Goal: Transaction & Acquisition: Download file/media

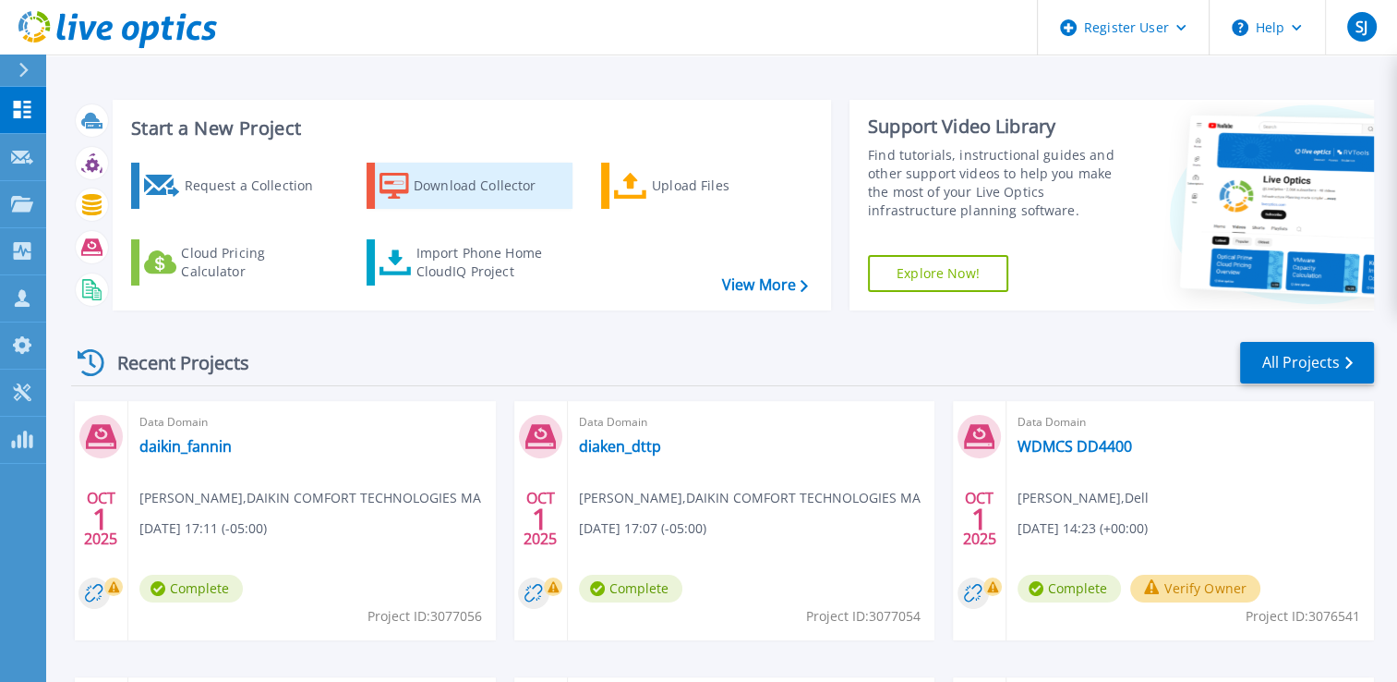
click at [464, 193] on div "Download Collector" at bounding box center [488, 185] width 148 height 37
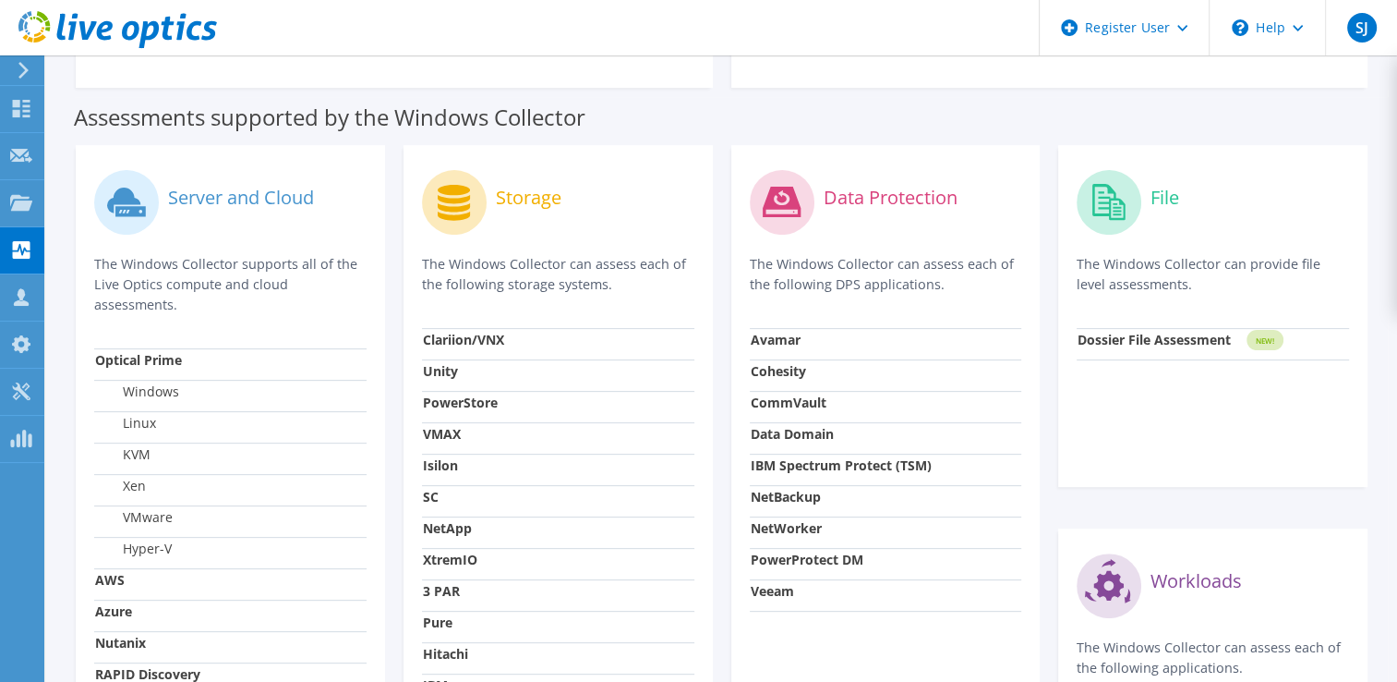
scroll to position [314, 0]
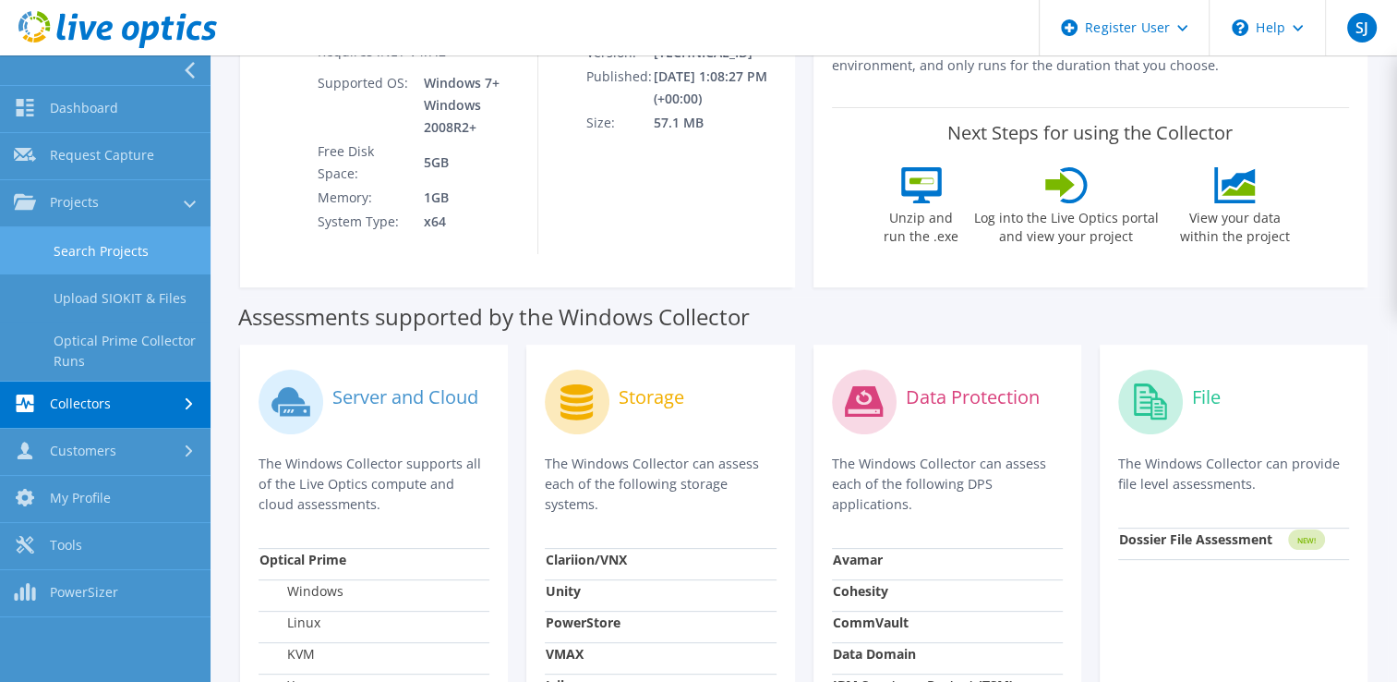
click at [163, 264] on link "Search Projects" at bounding box center [105, 250] width 211 height 47
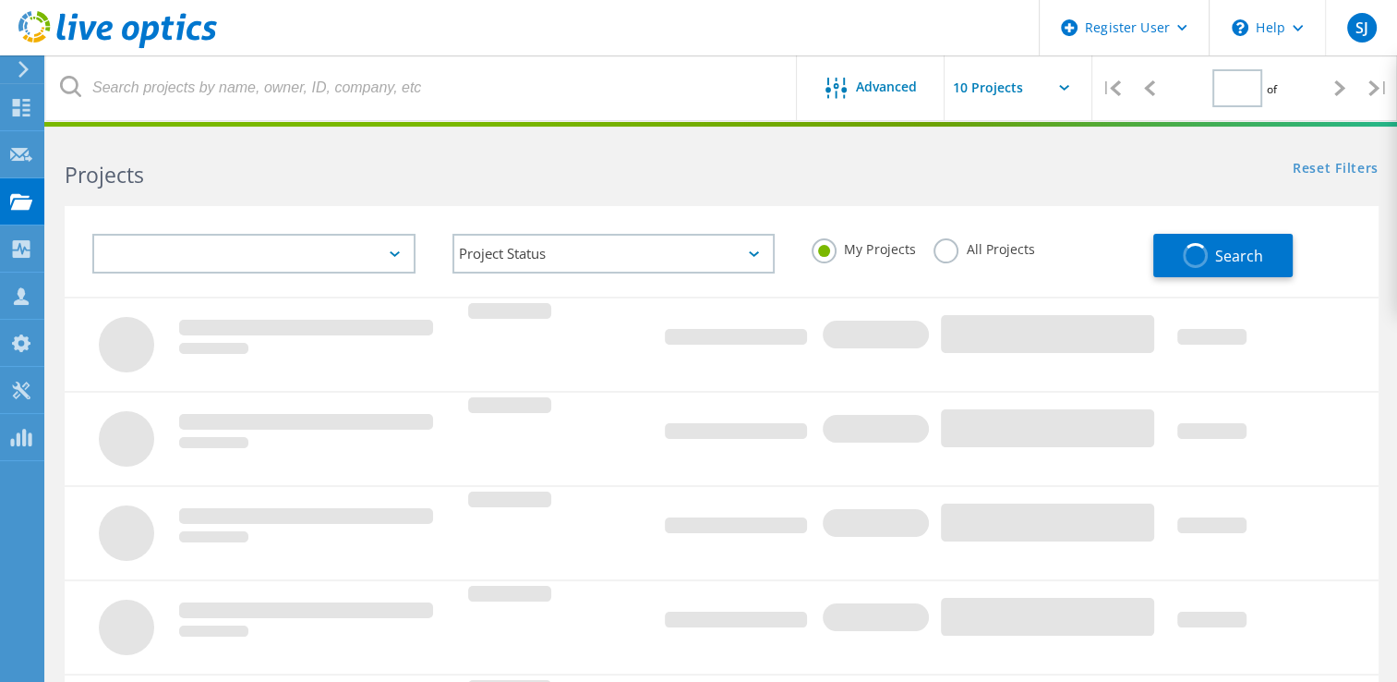
type input "1"
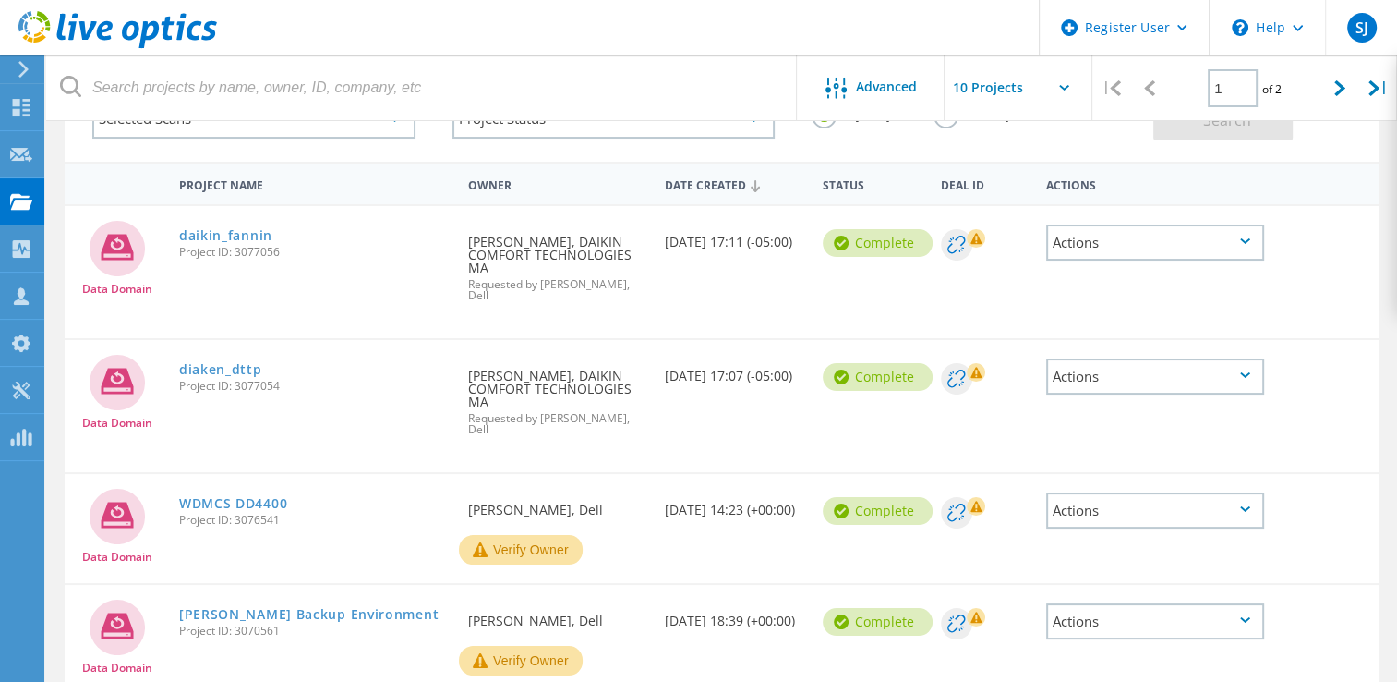
scroll to position [92, 0]
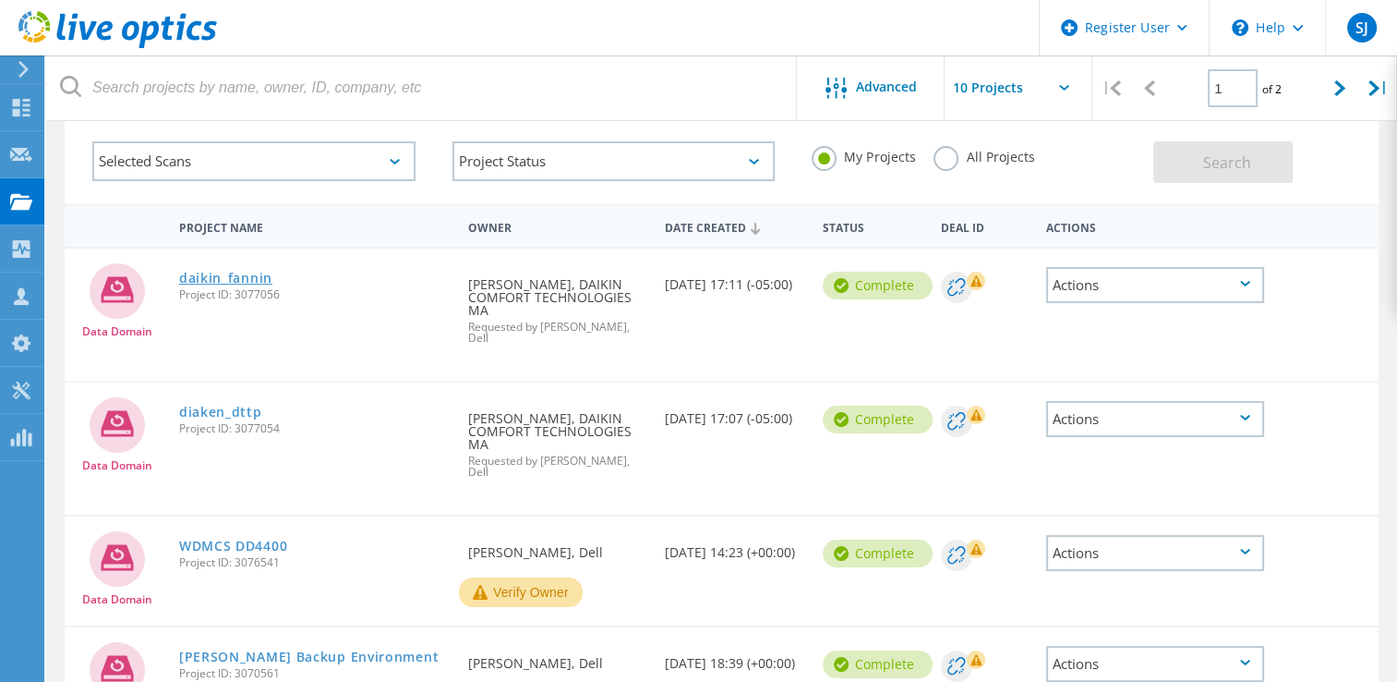
click at [259, 279] on link "daikin_fannin" at bounding box center [225, 278] width 93 height 13
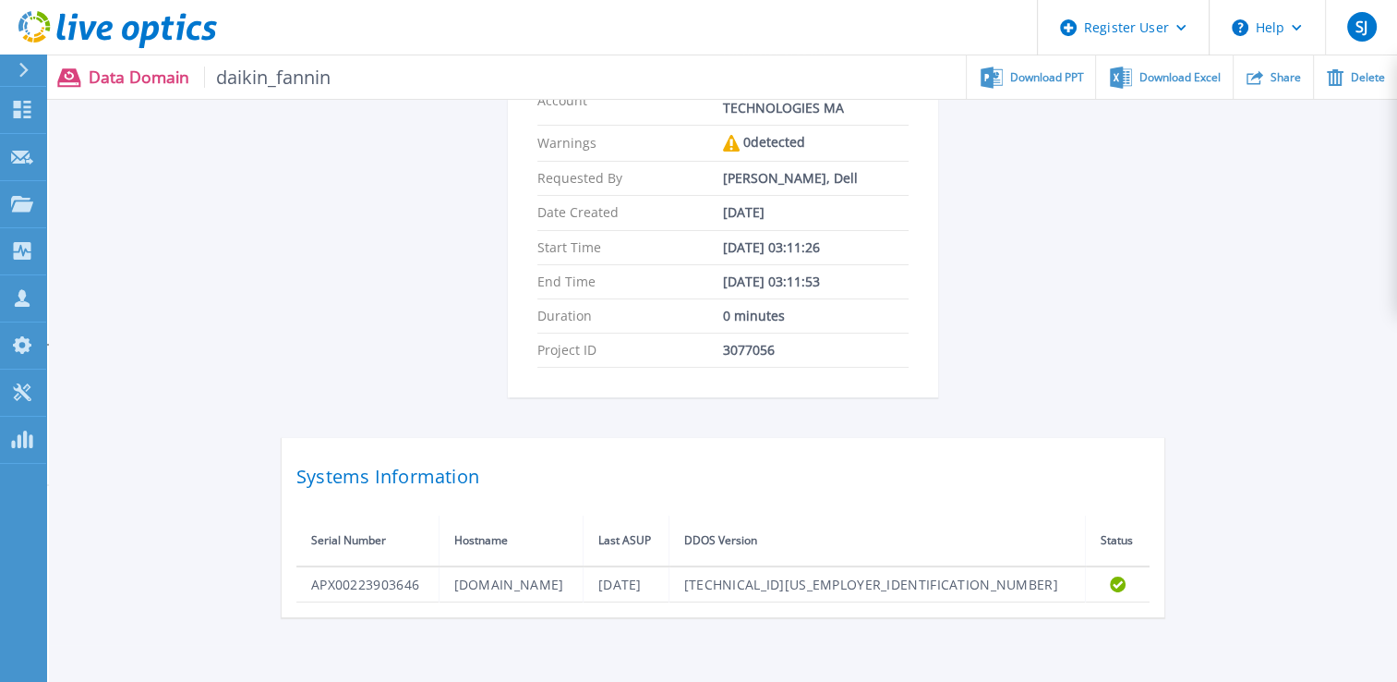
scroll to position [354, 0]
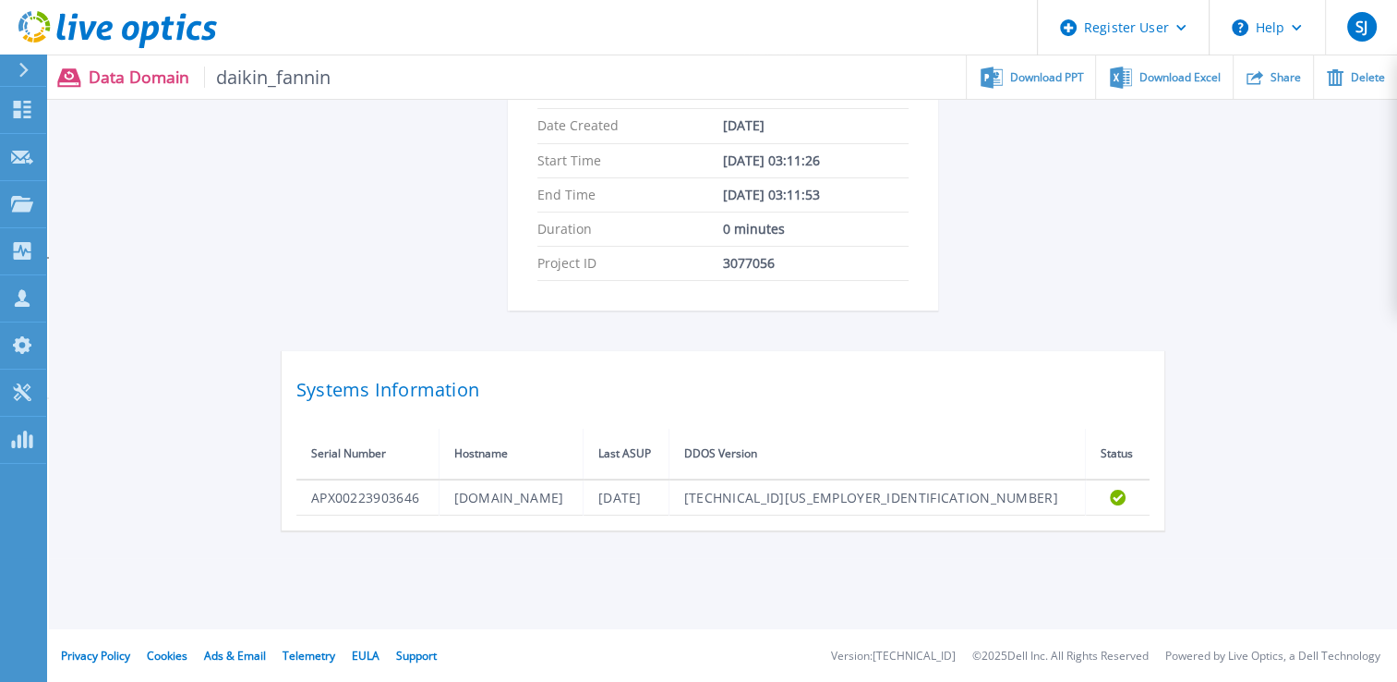
click at [378, 396] on h2 "Systems Information" at bounding box center [722, 389] width 853 height 33
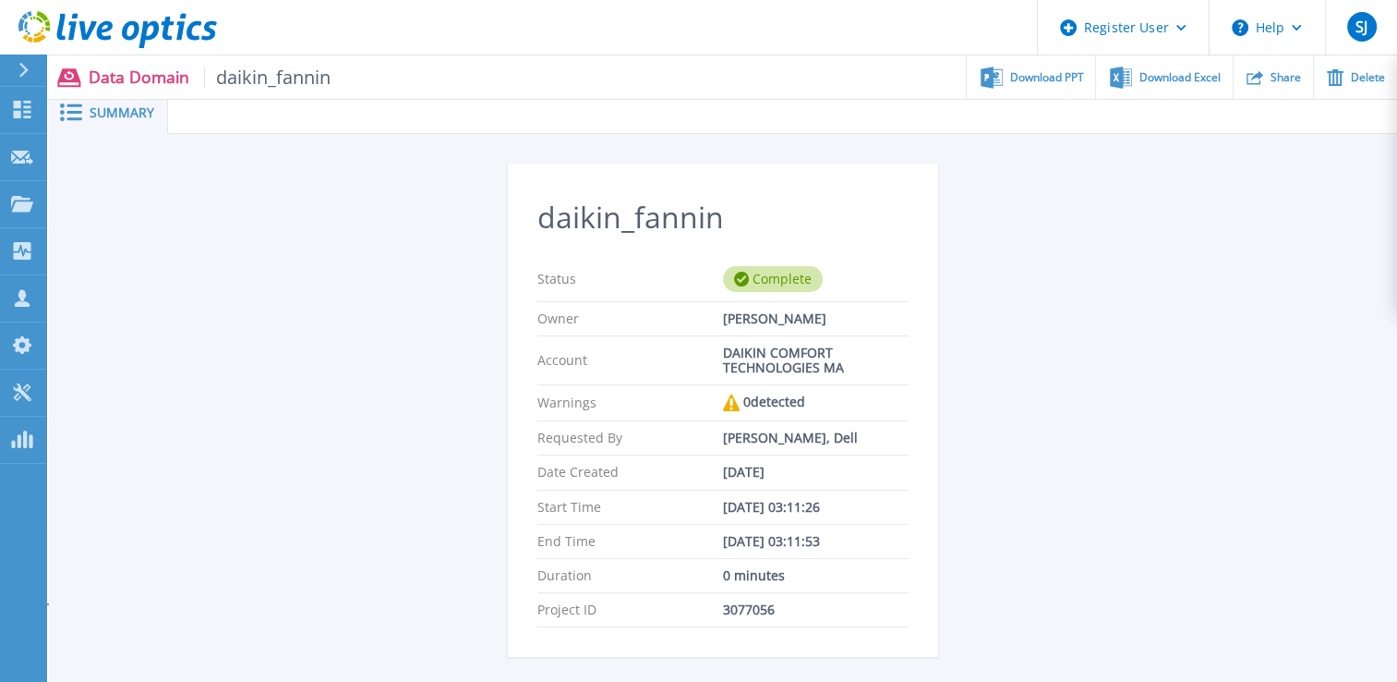
scroll to position [0, 0]
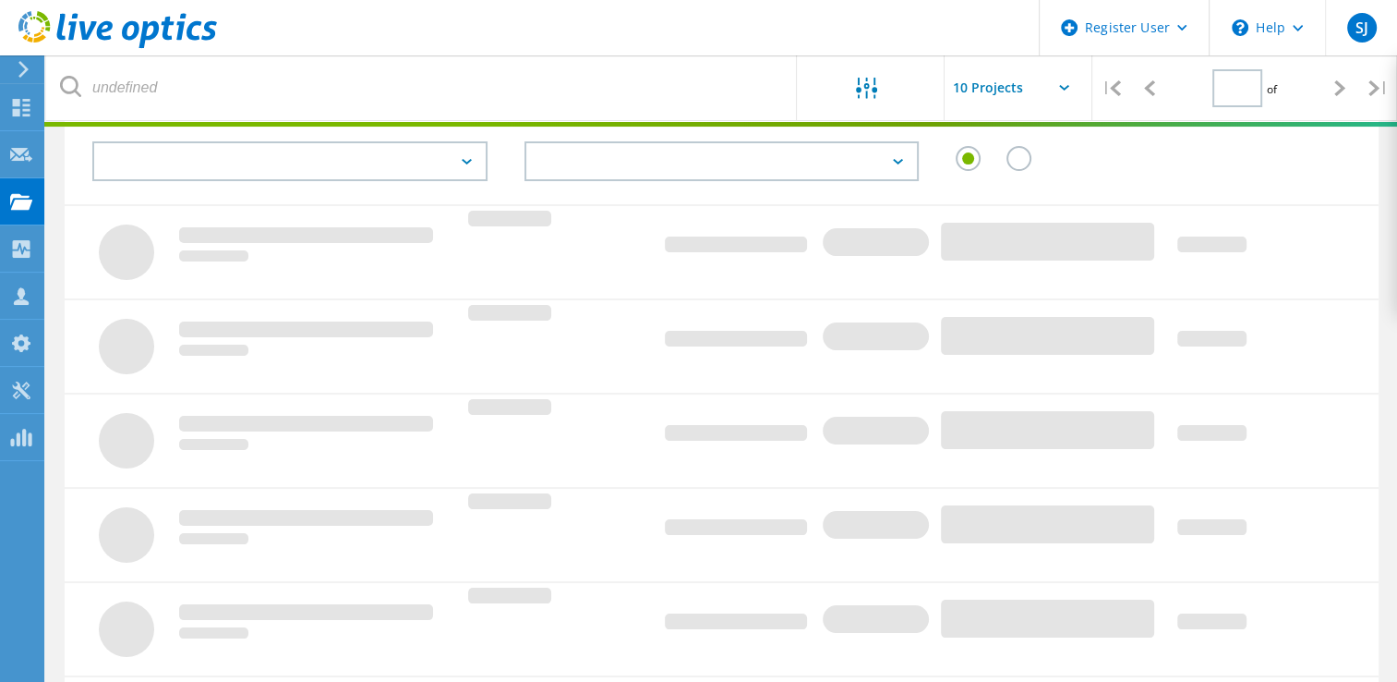
type input "1"
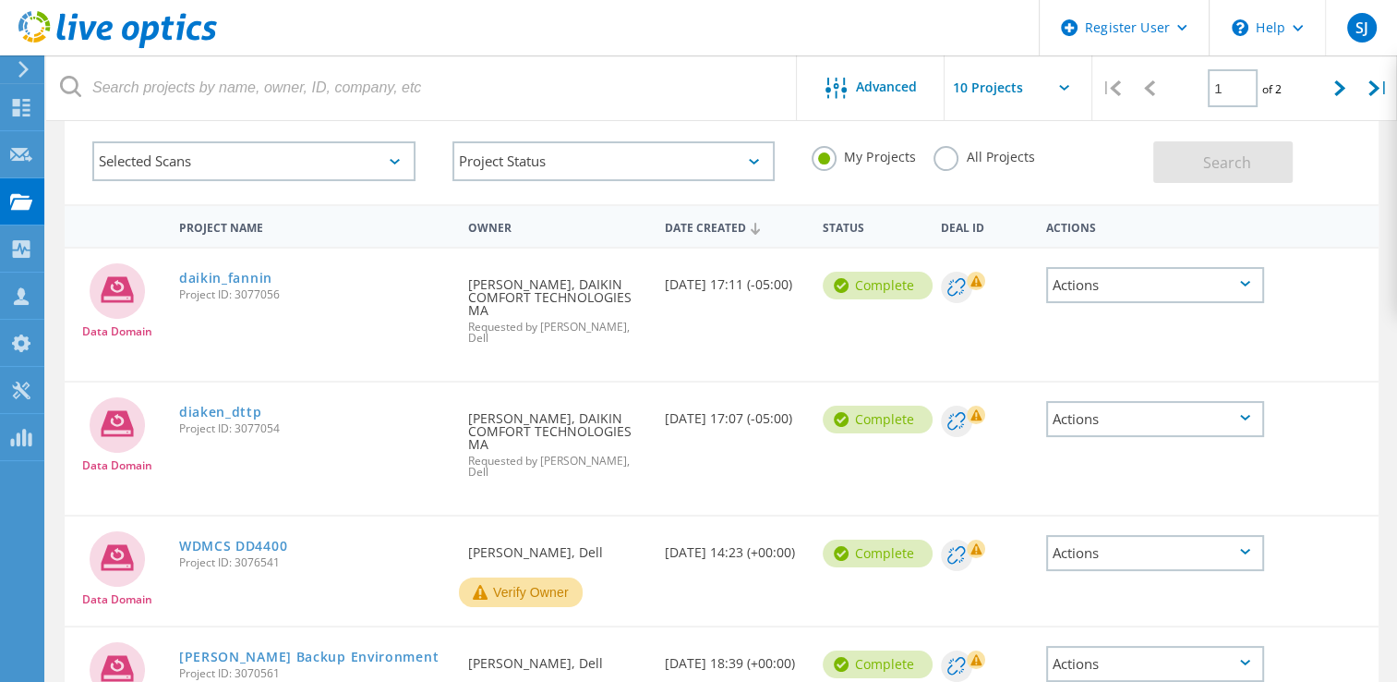
click at [1106, 285] on div "Actions" at bounding box center [1155, 285] width 218 height 36
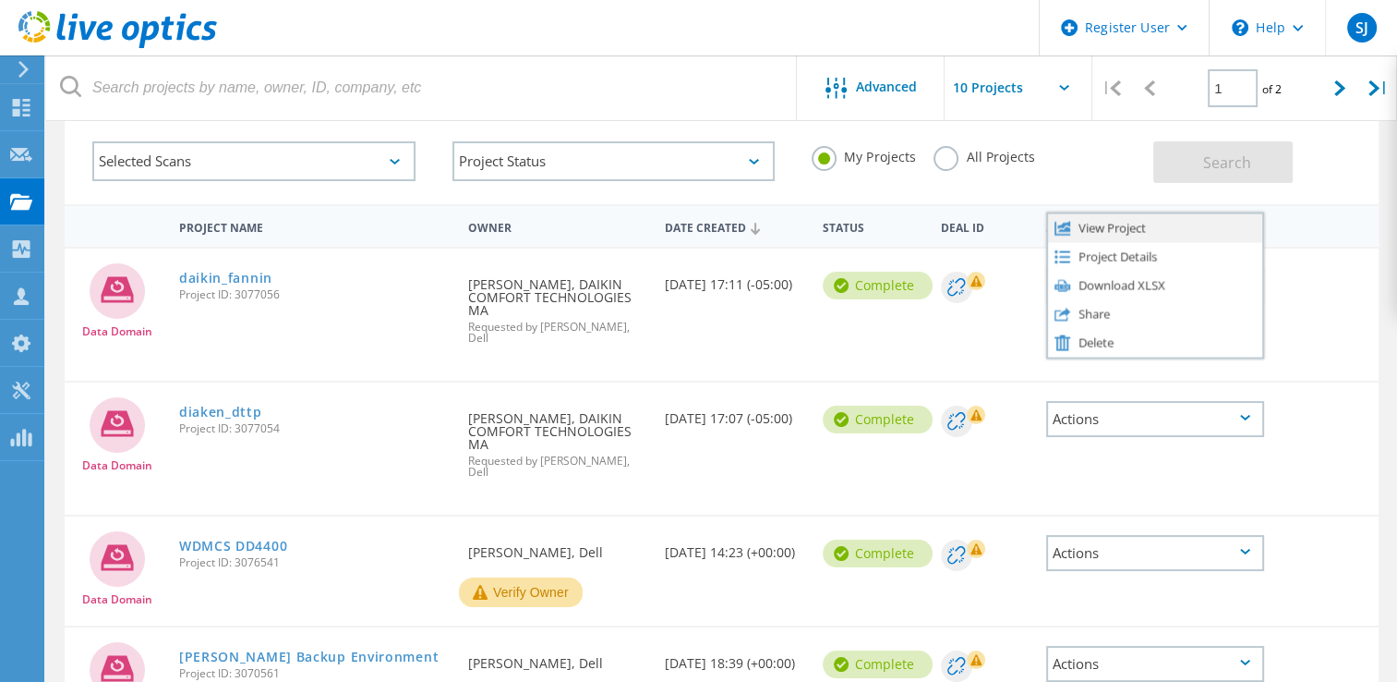
click at [1153, 236] on div "View Project" at bounding box center [1155, 227] width 214 height 29
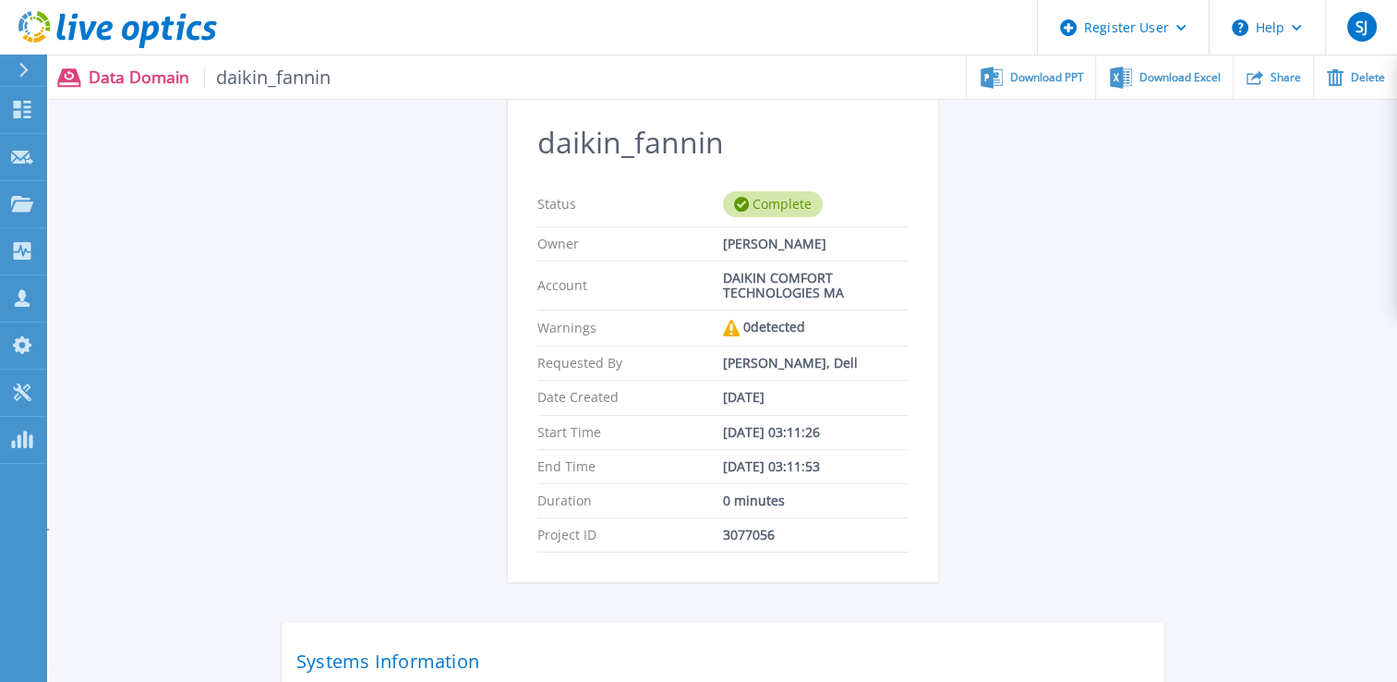
scroll to position [354, 0]
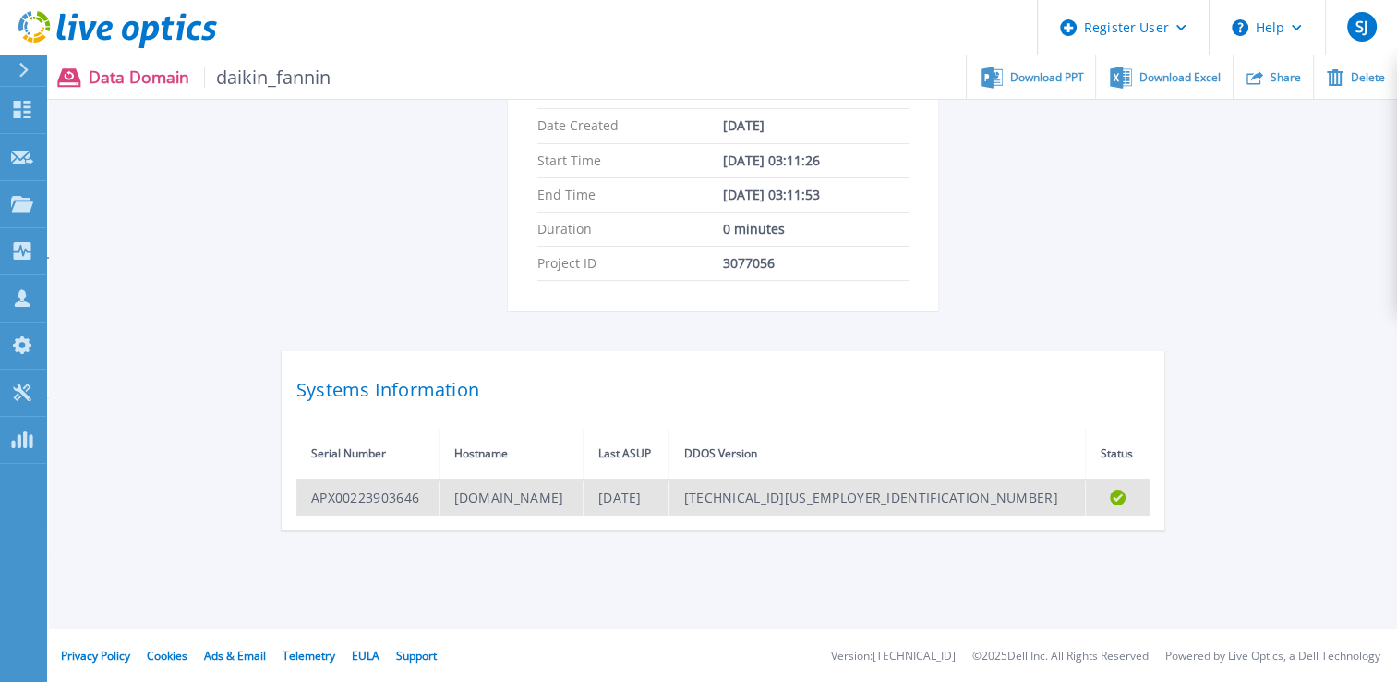
click at [419, 490] on td "APX00223903646" at bounding box center [367, 497] width 142 height 36
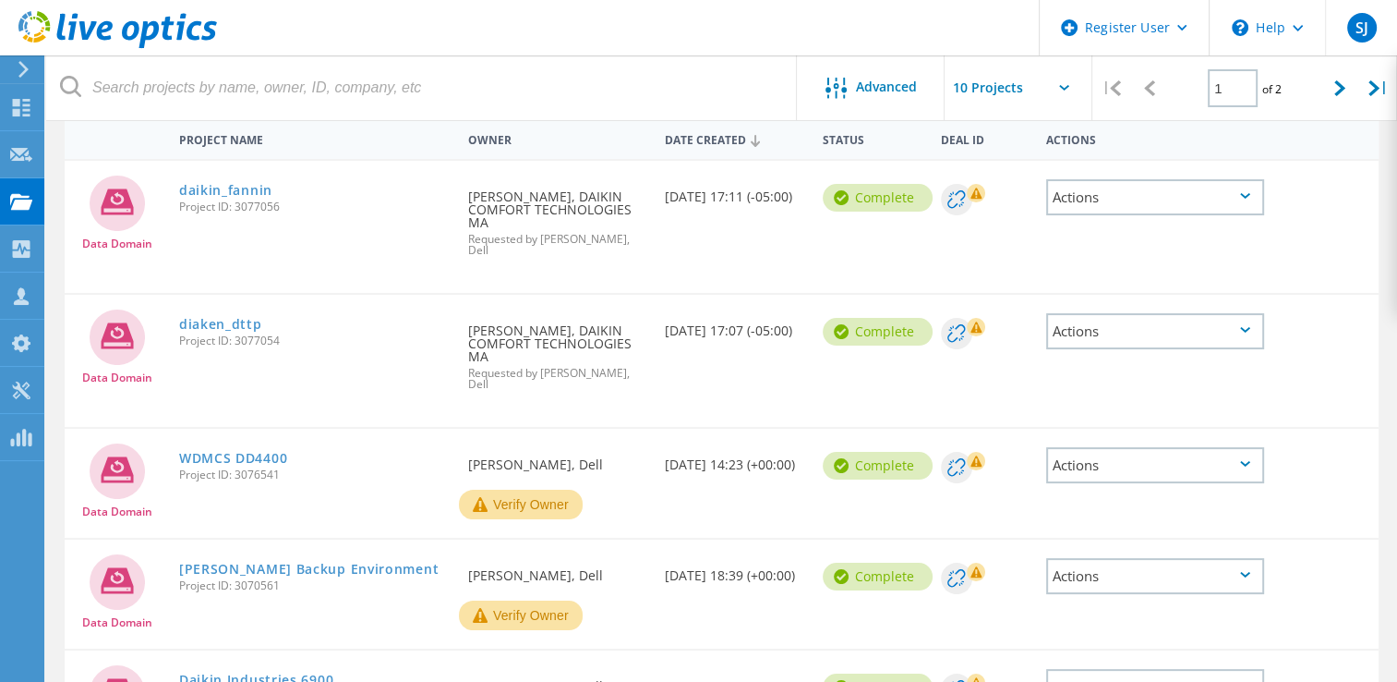
scroll to position [277, 0]
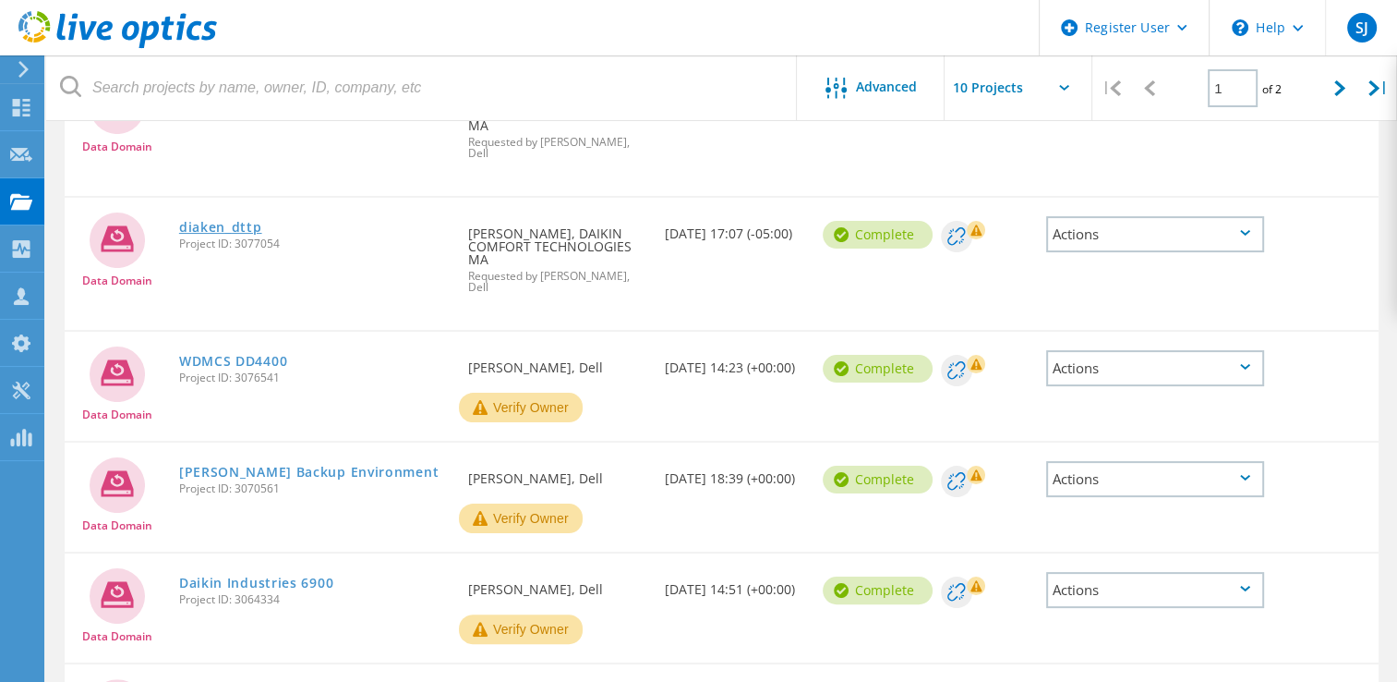
click at [248, 221] on link "diaken_dttp" at bounding box center [220, 227] width 83 height 13
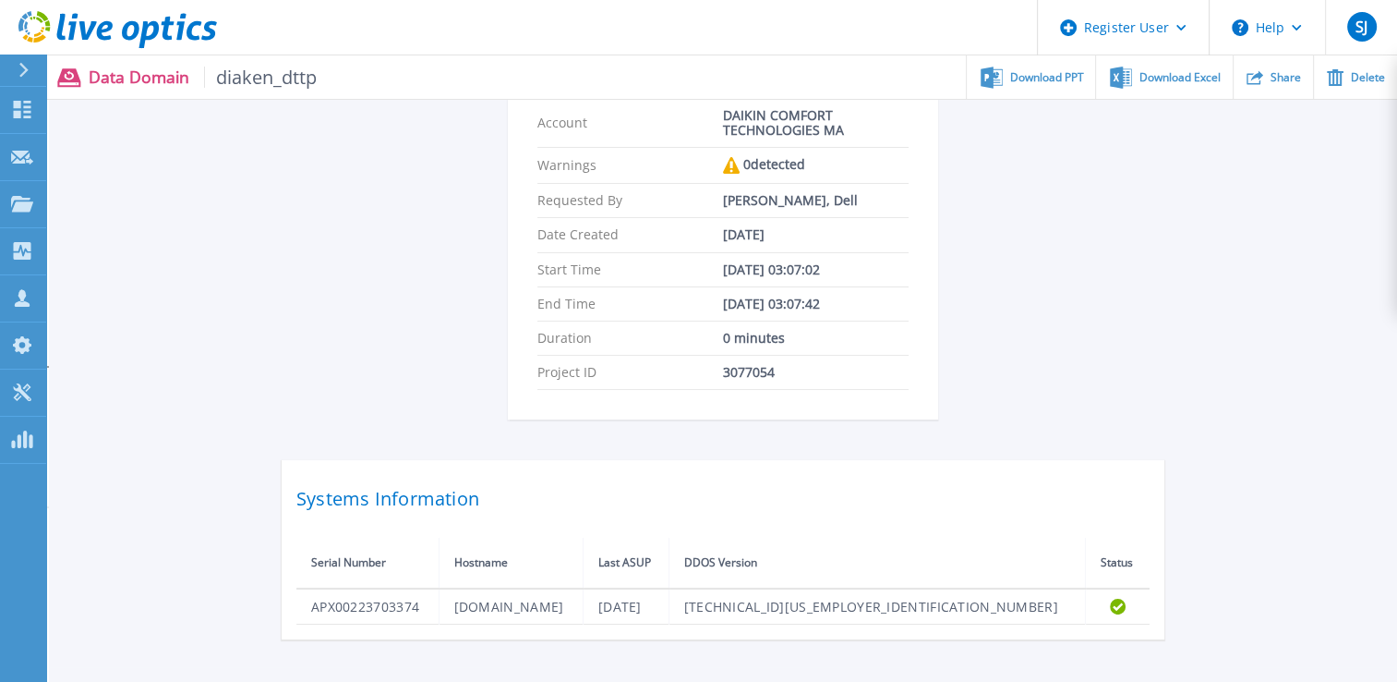
scroll to position [354, 0]
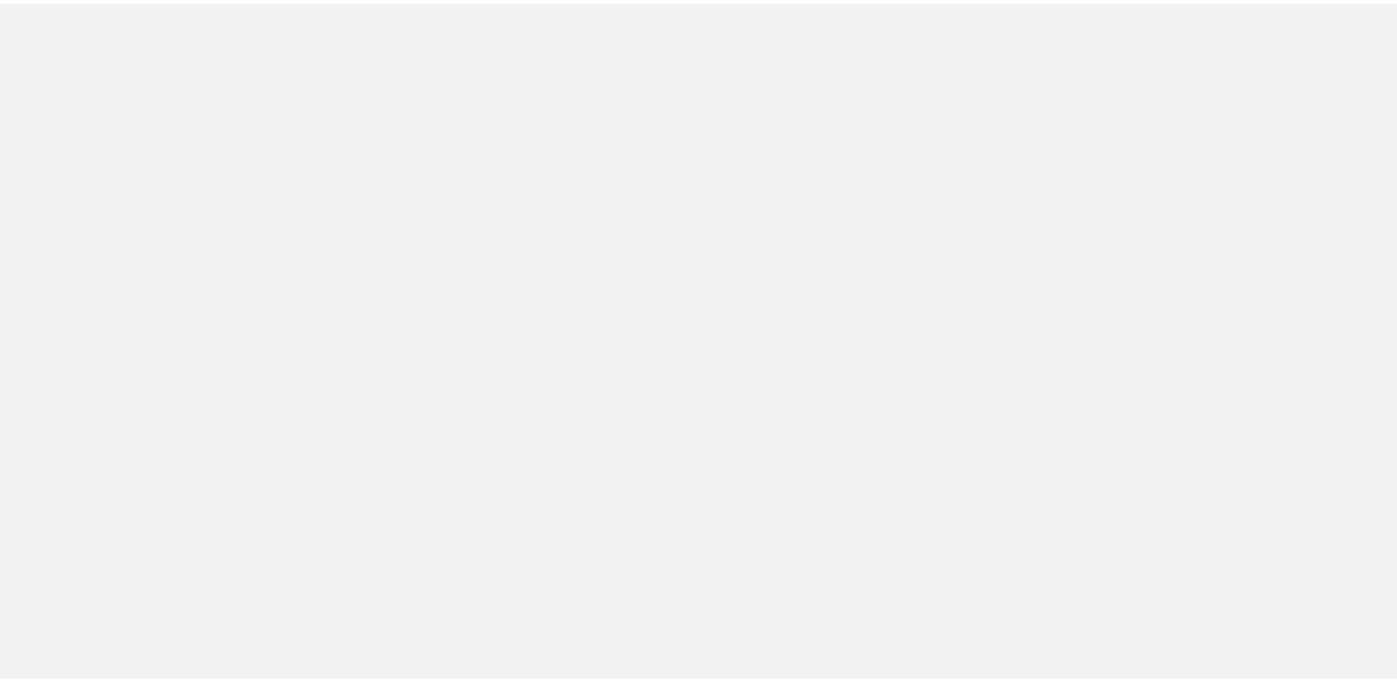
scroll to position [277, 0]
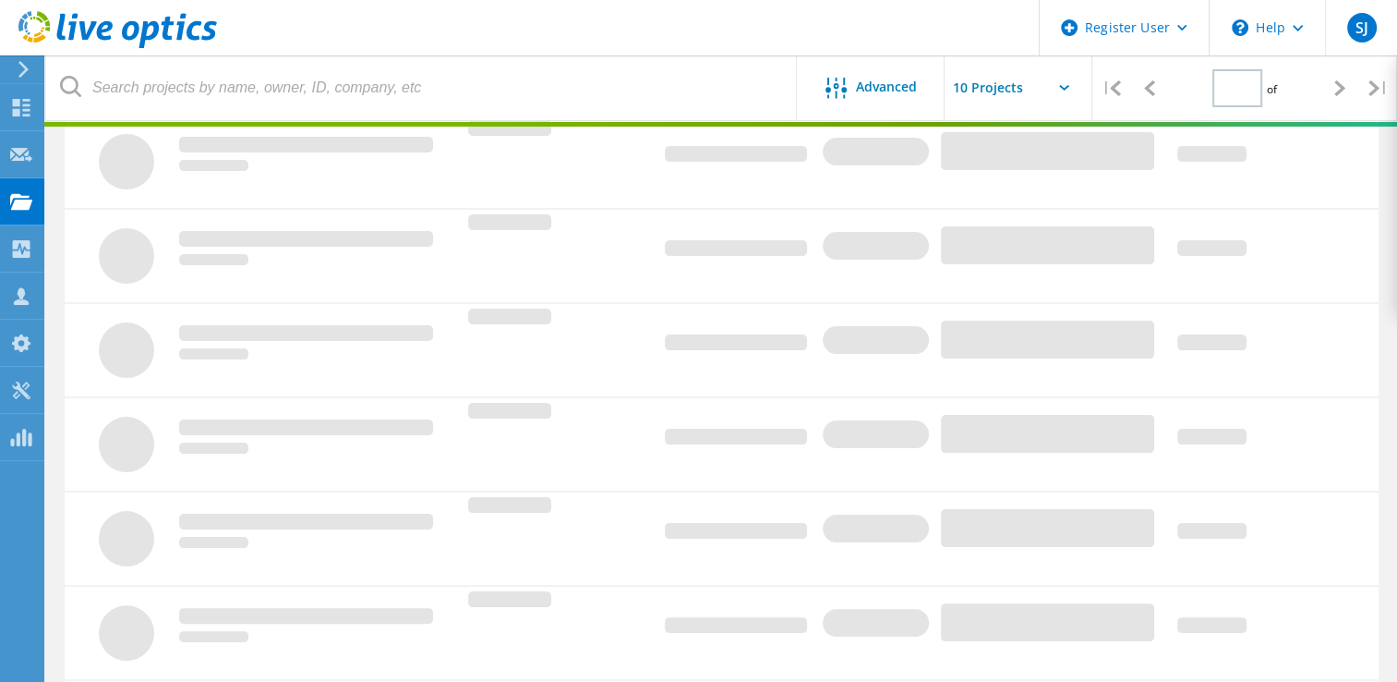
type input "1"
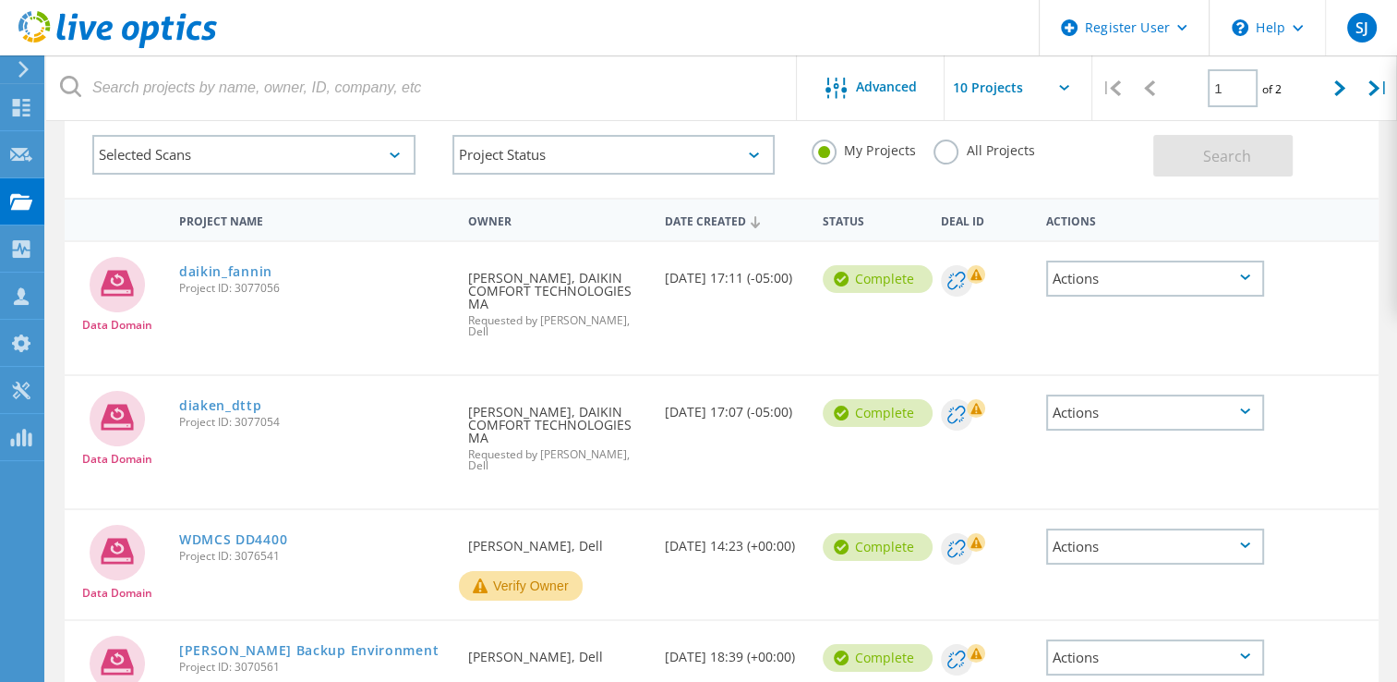
scroll to position [0, 0]
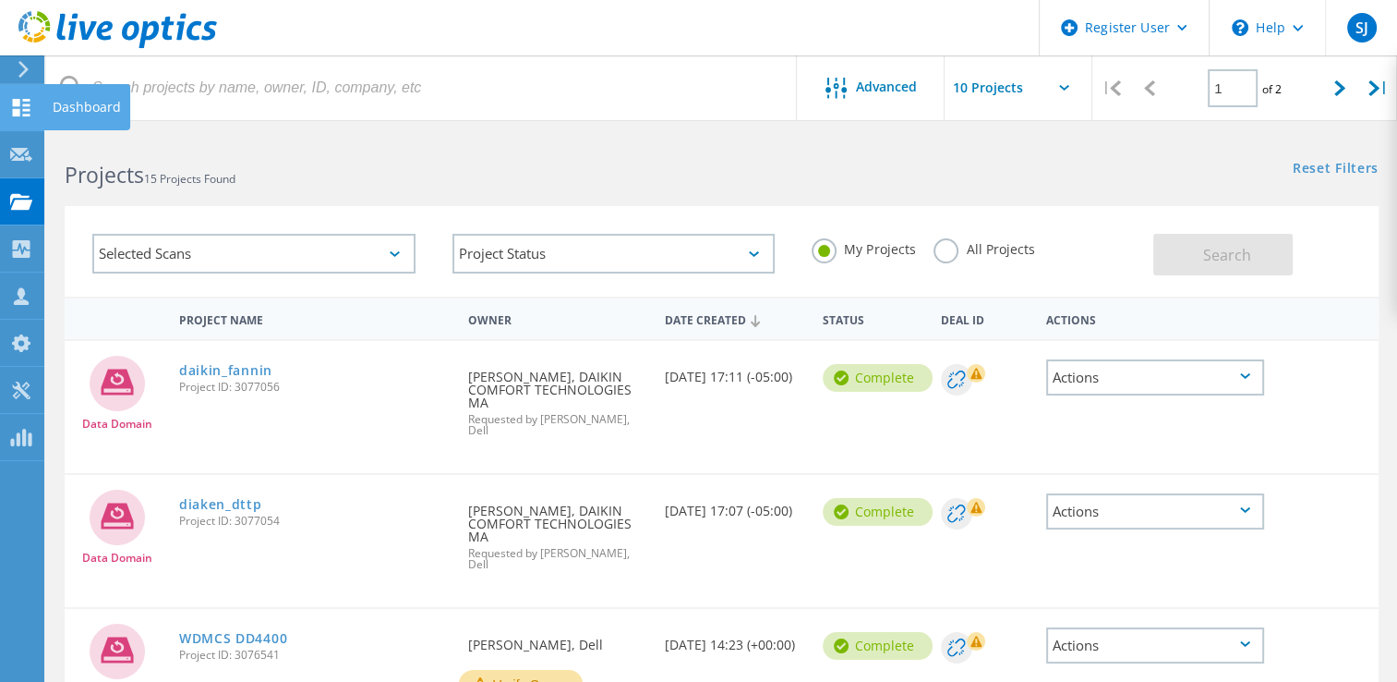
click at [17, 100] on use at bounding box center [22, 108] width 18 height 18
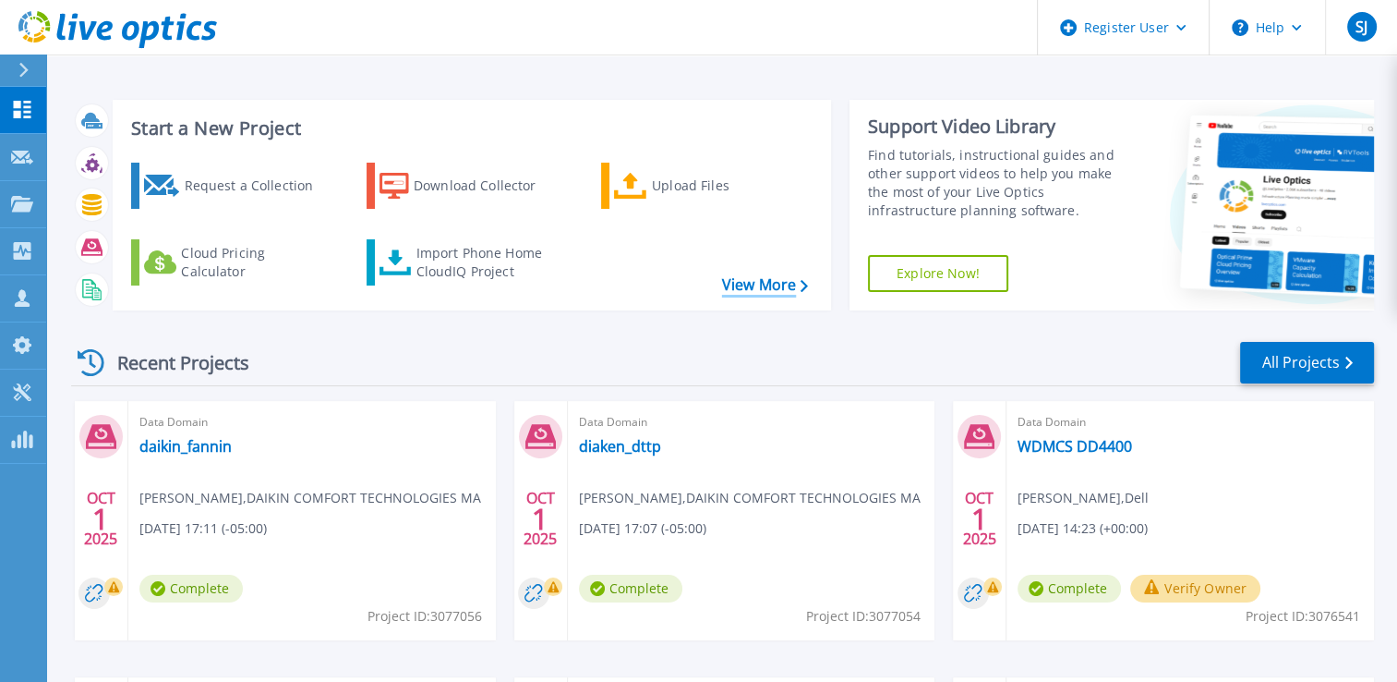
click at [790, 280] on link "View More" at bounding box center [765, 285] width 86 height 18
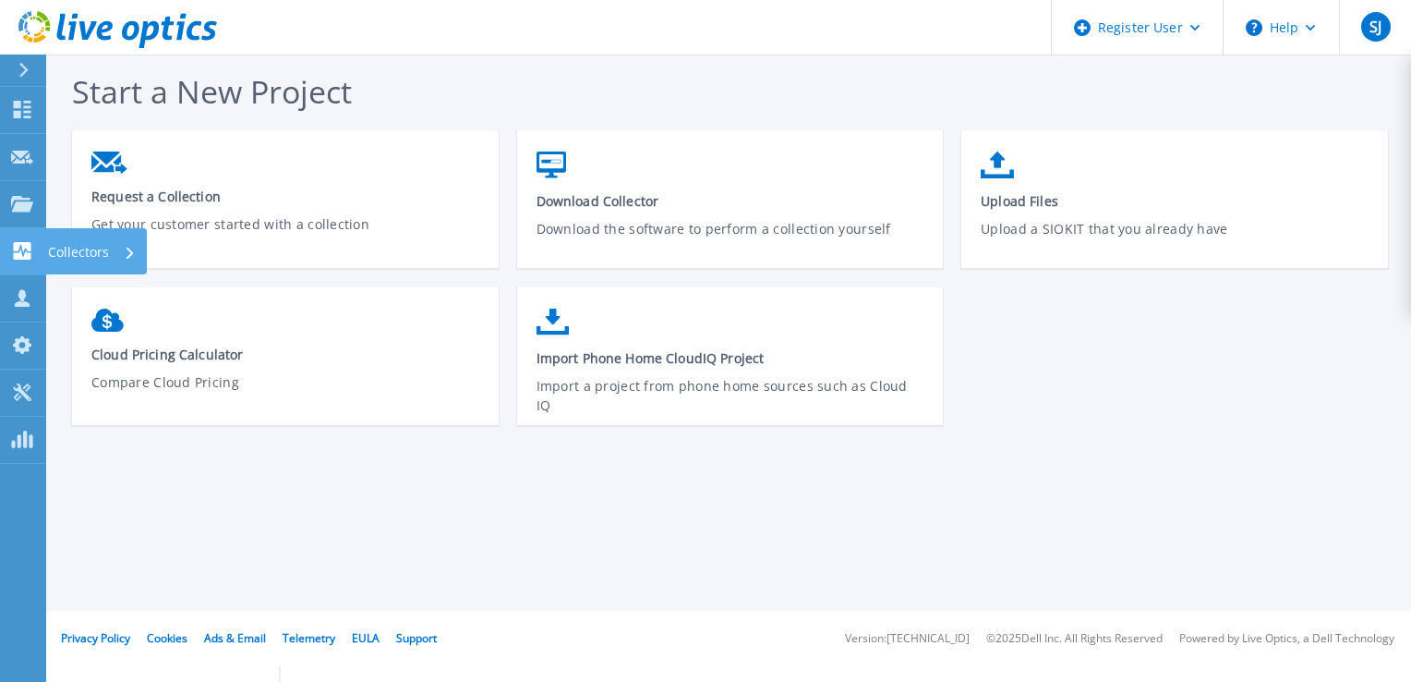
click at [7, 263] on link "Collectors Collectors" at bounding box center [23, 251] width 46 height 47
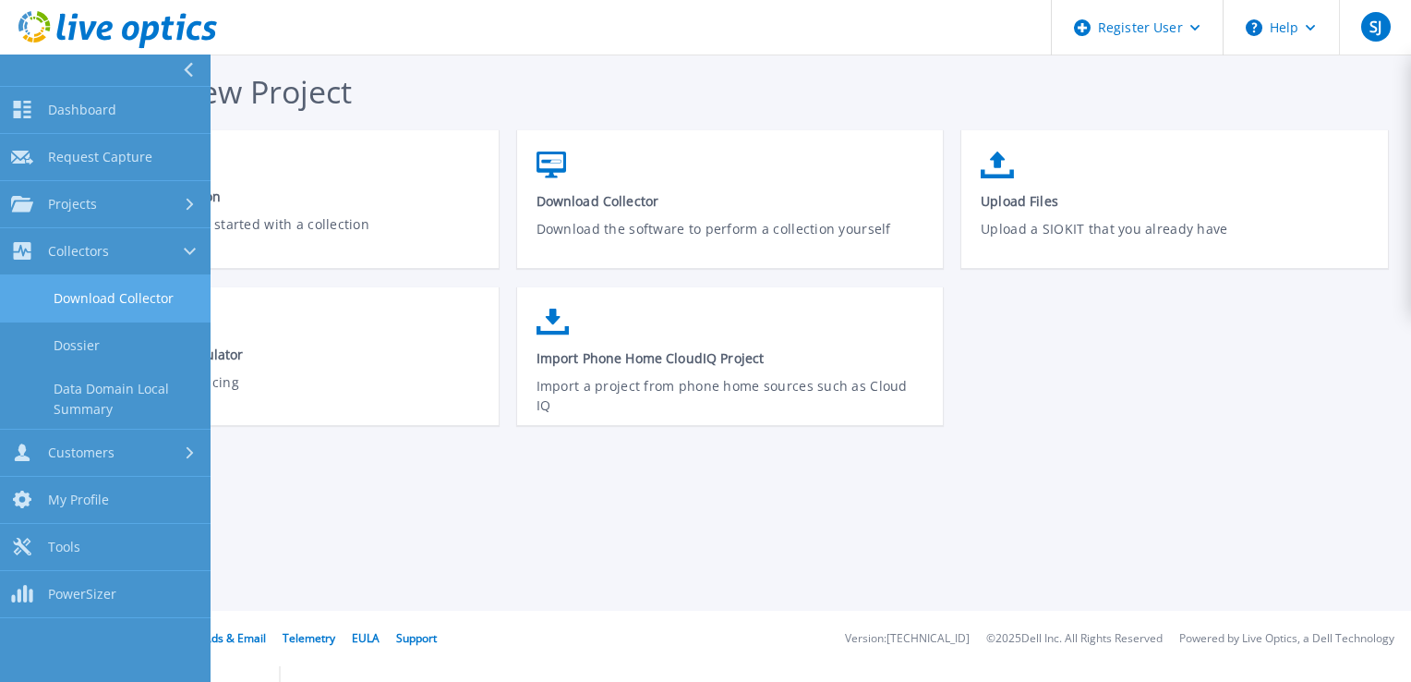
click at [78, 301] on link "Download Collector" at bounding box center [105, 298] width 211 height 47
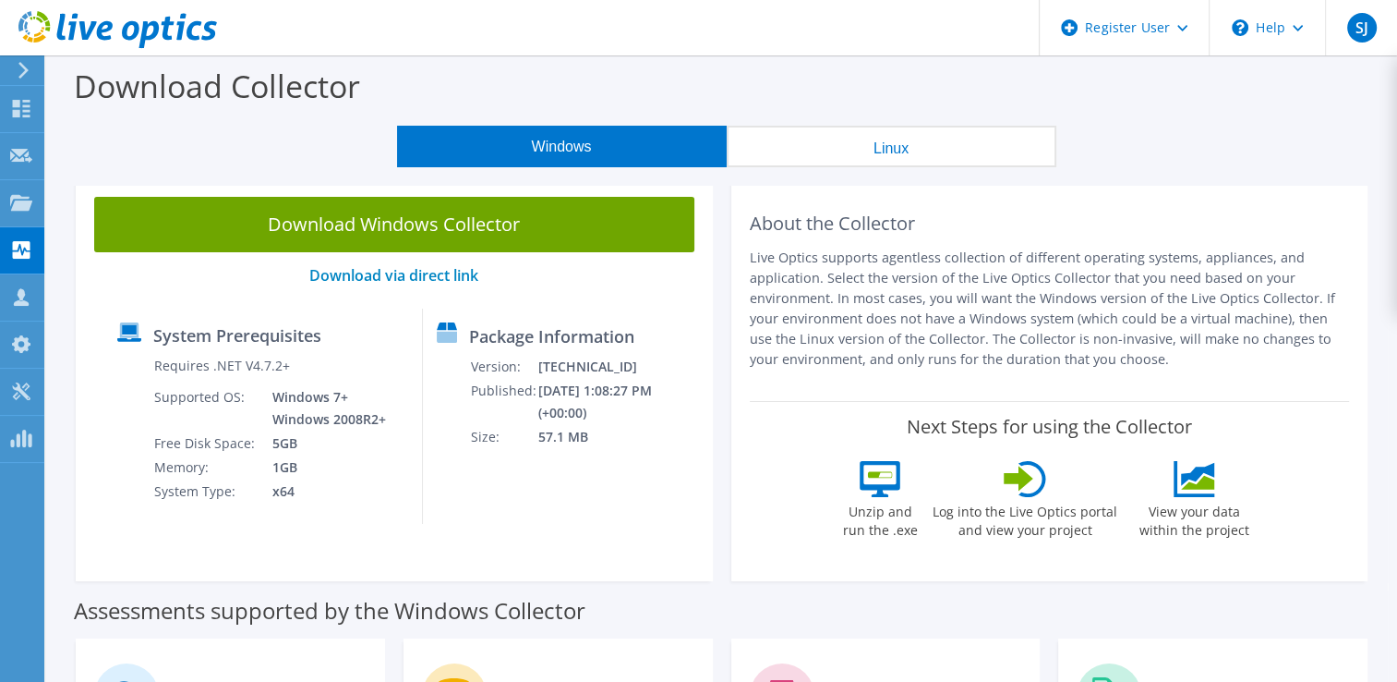
click at [857, 164] on button "Linux" at bounding box center [892, 147] width 330 height 42
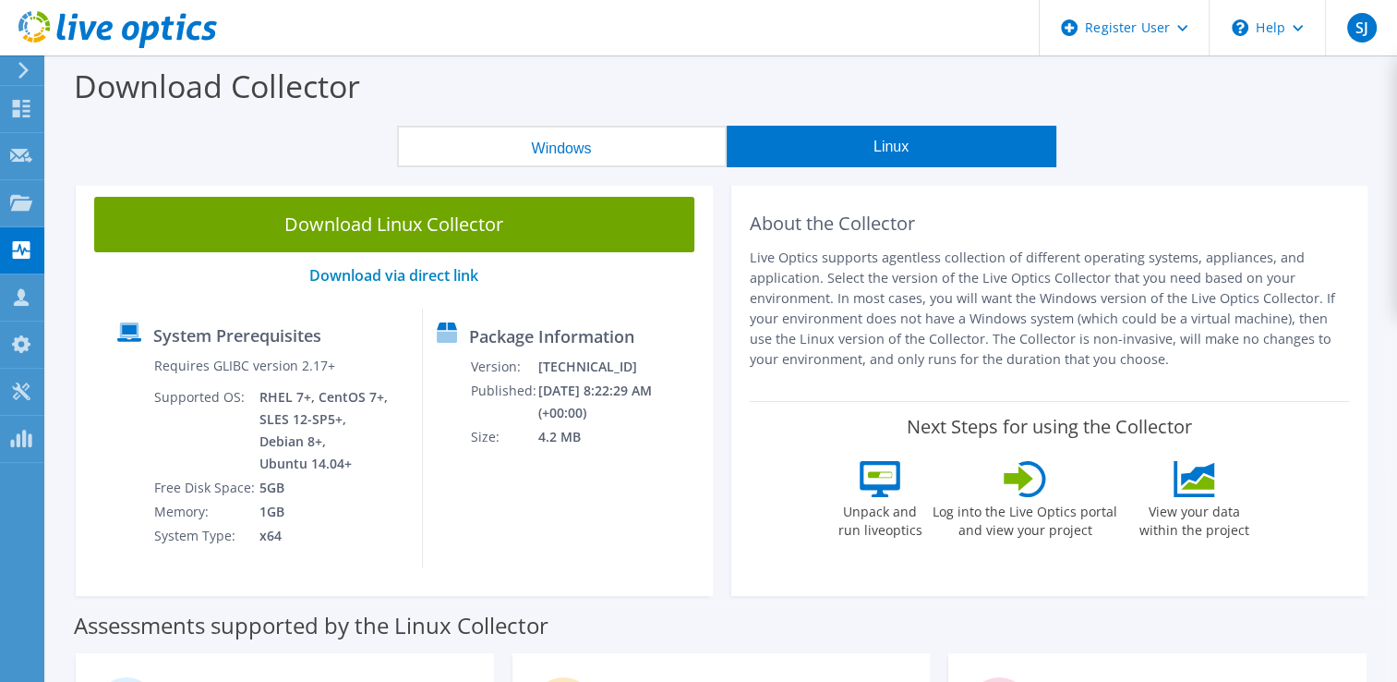
click at [574, 153] on button "Windows" at bounding box center [562, 147] width 330 height 42
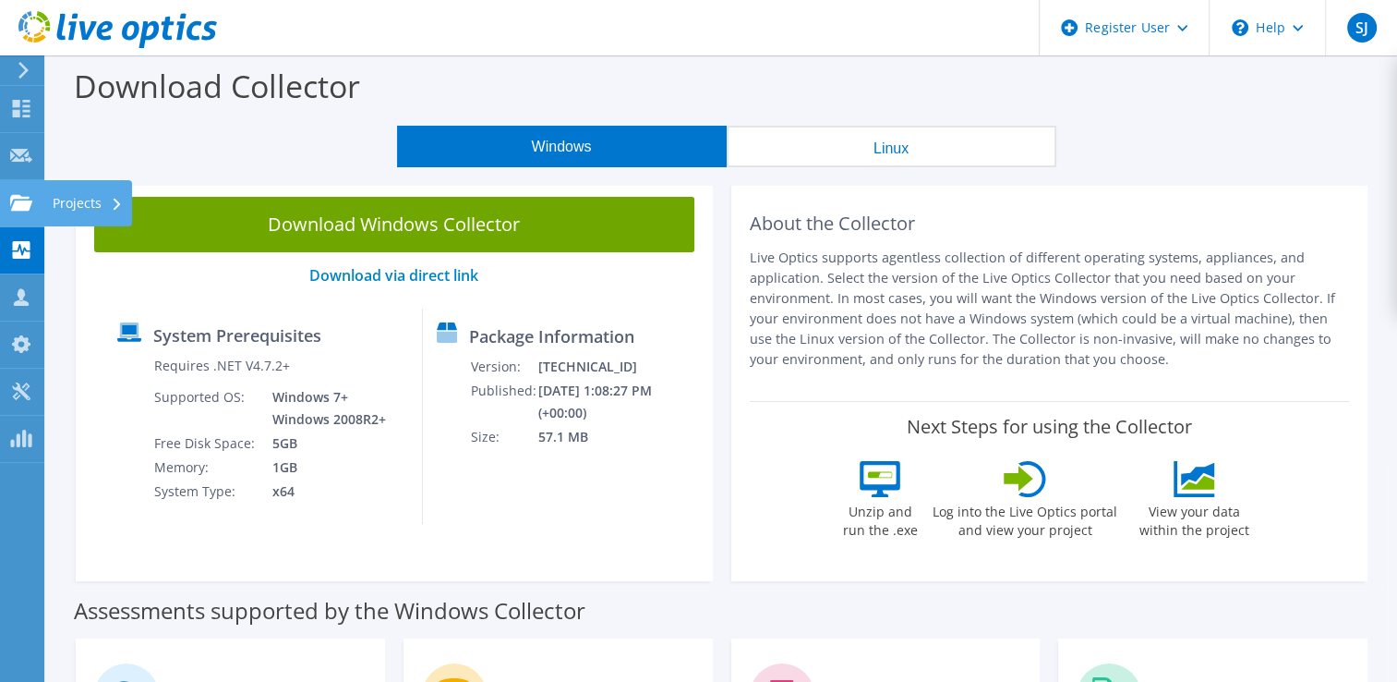
click at [30, 213] on div at bounding box center [21, 205] width 22 height 20
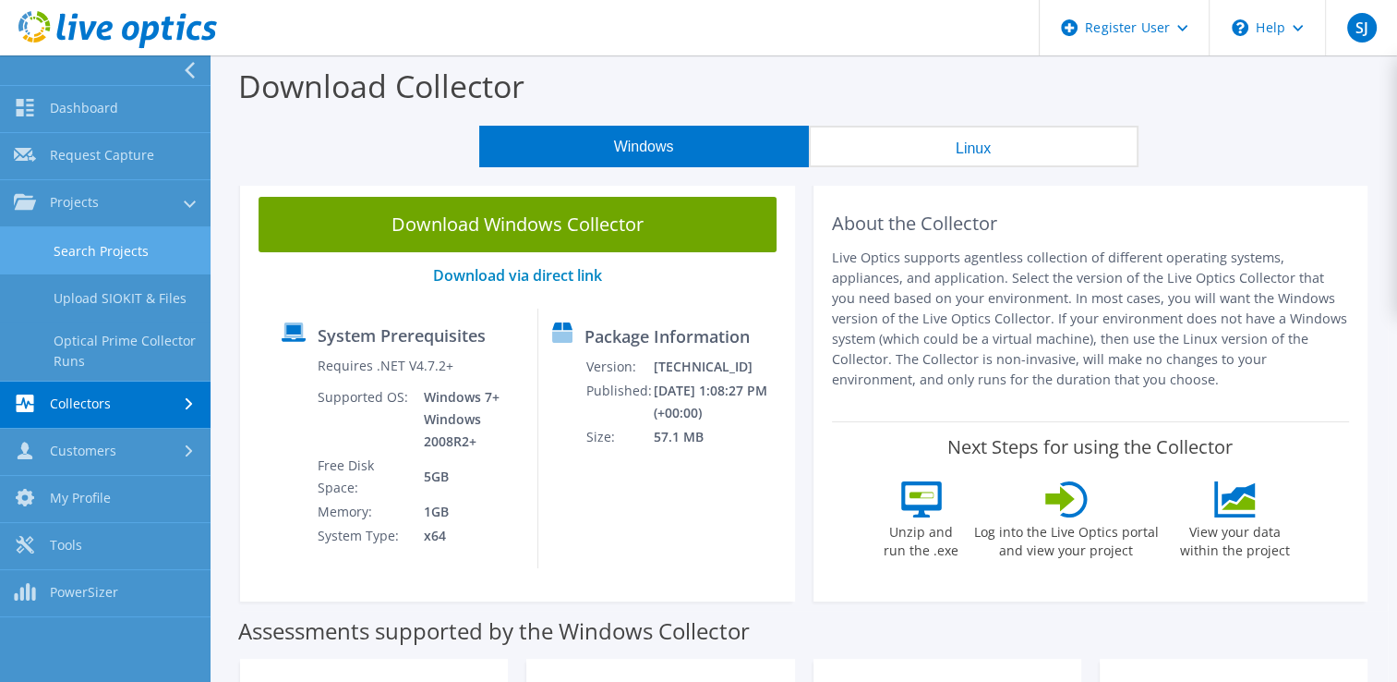
click at [125, 256] on link "Search Projects" at bounding box center [105, 250] width 211 height 47
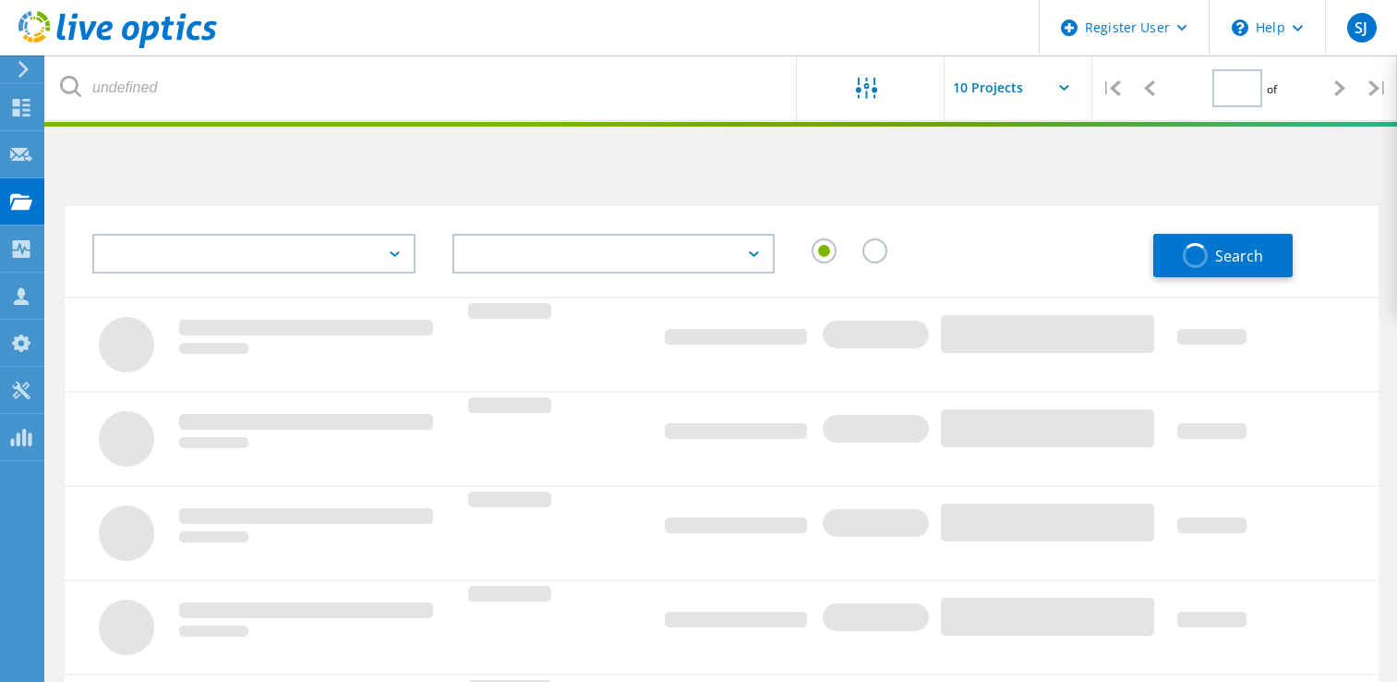
type input "1"
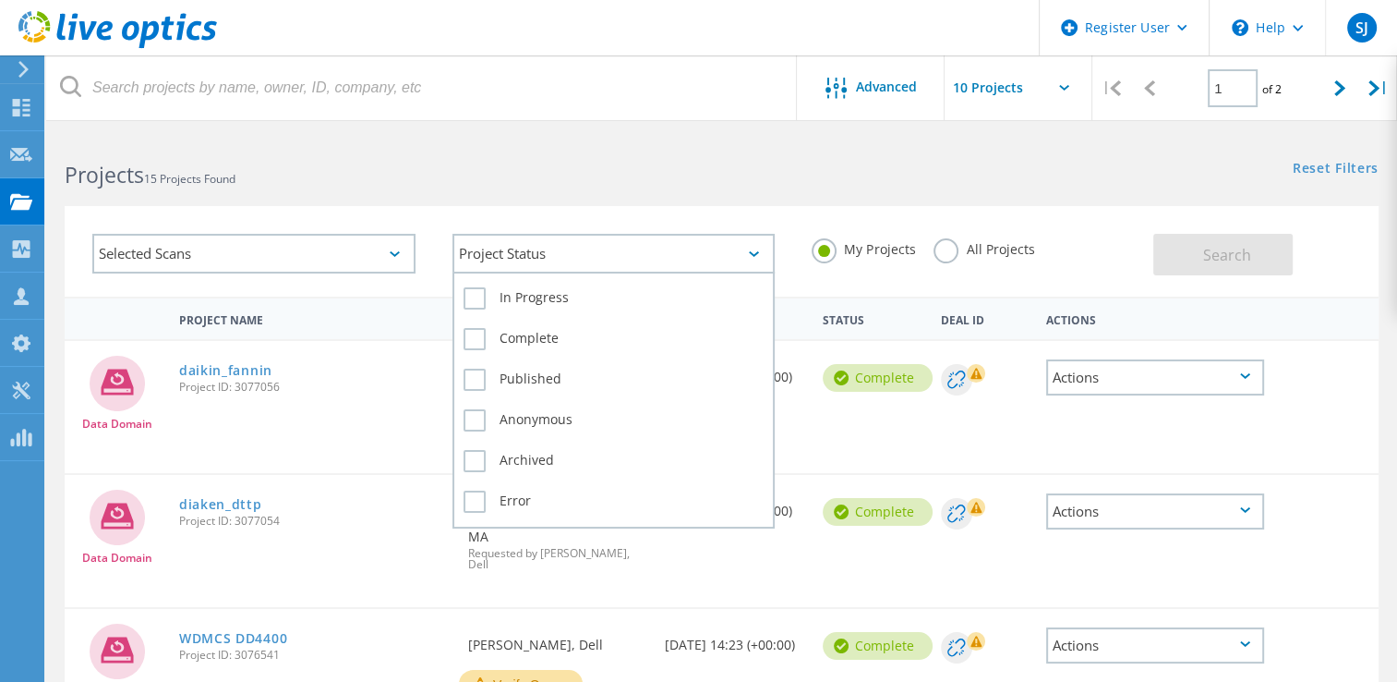
click at [514, 263] on div "Project Status" at bounding box center [614, 254] width 323 height 40
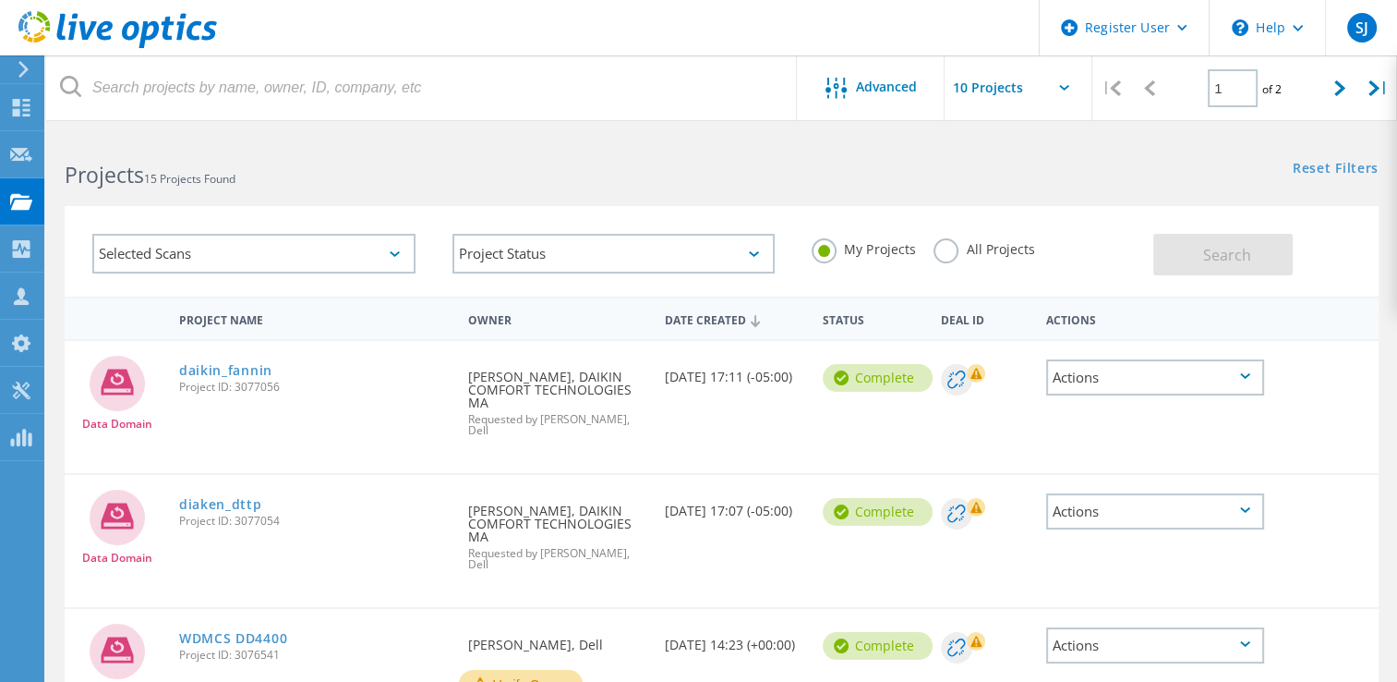
click at [897, 377] on div "Complete" at bounding box center [878, 378] width 110 height 28
click at [1202, 378] on div "Actions" at bounding box center [1155, 377] width 218 height 36
click at [1157, 385] on div "Download XLSX" at bounding box center [1155, 377] width 214 height 29
click at [207, 368] on link "daikin_fannin" at bounding box center [225, 370] width 93 height 13
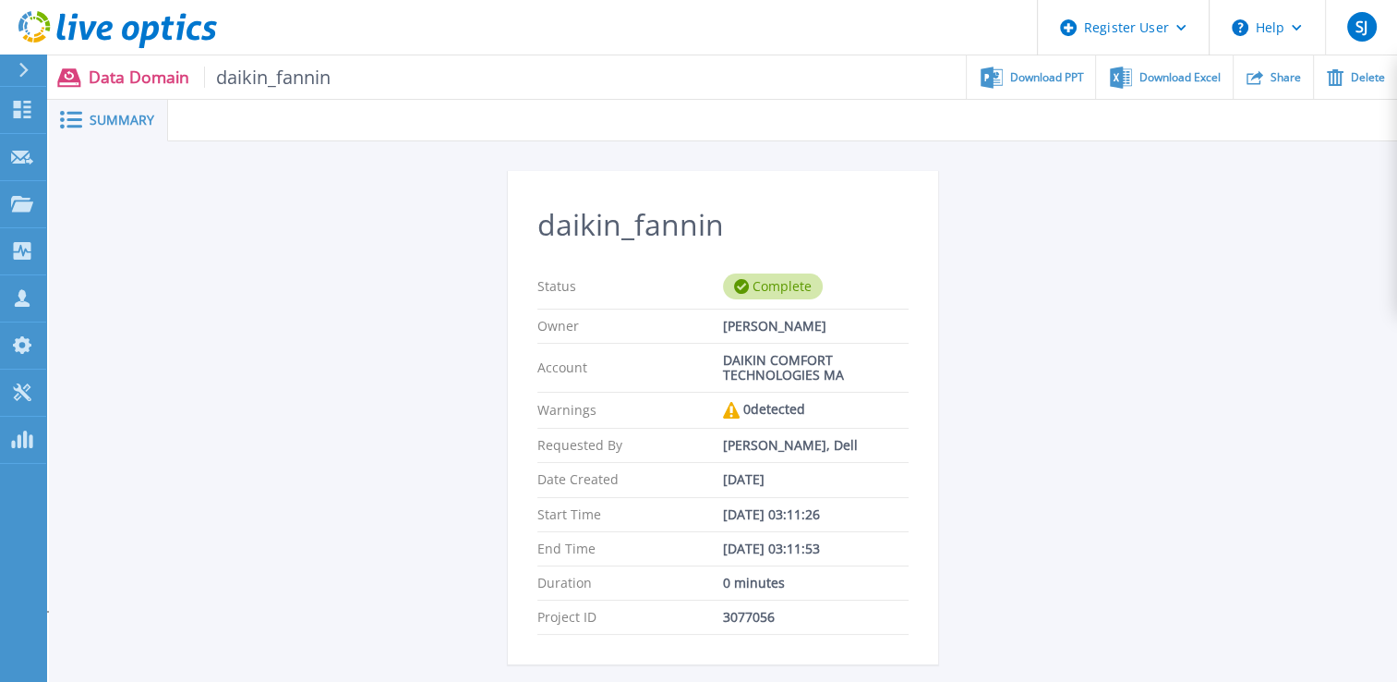
click at [122, 127] on span "Summary" at bounding box center [122, 120] width 65 height 13
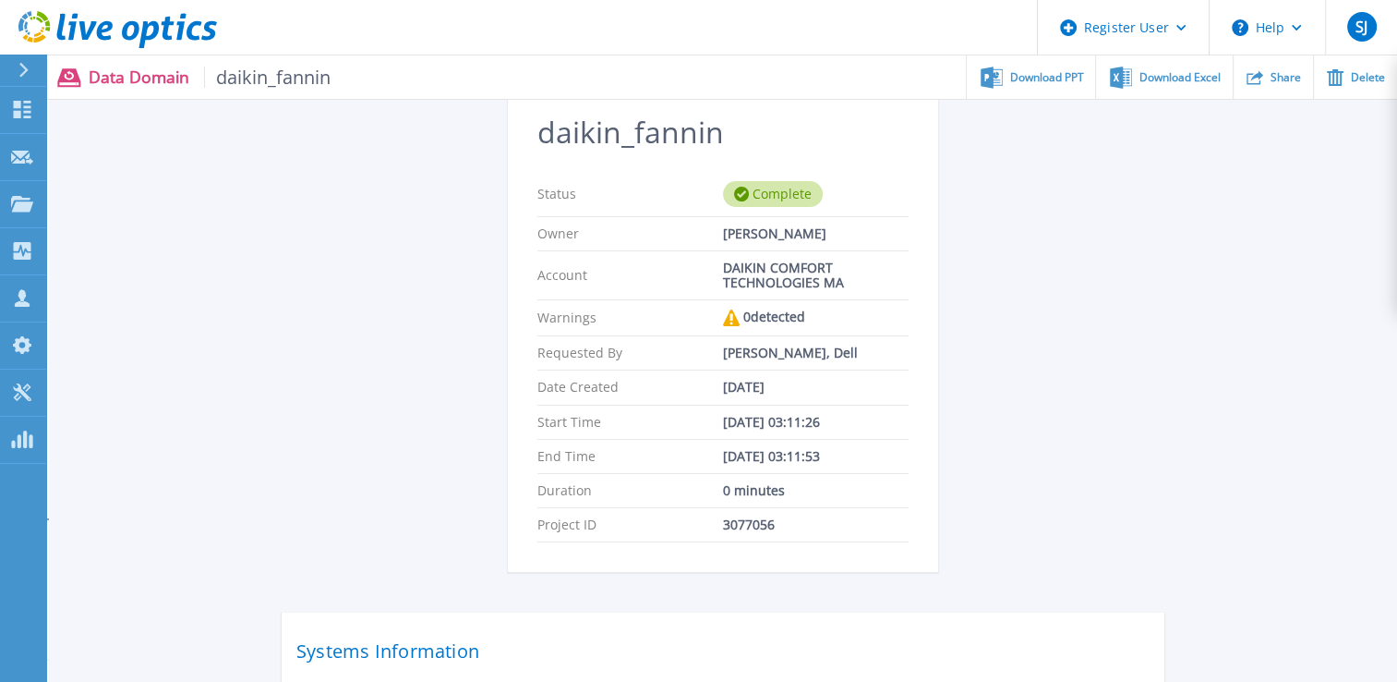
scroll to position [185, 0]
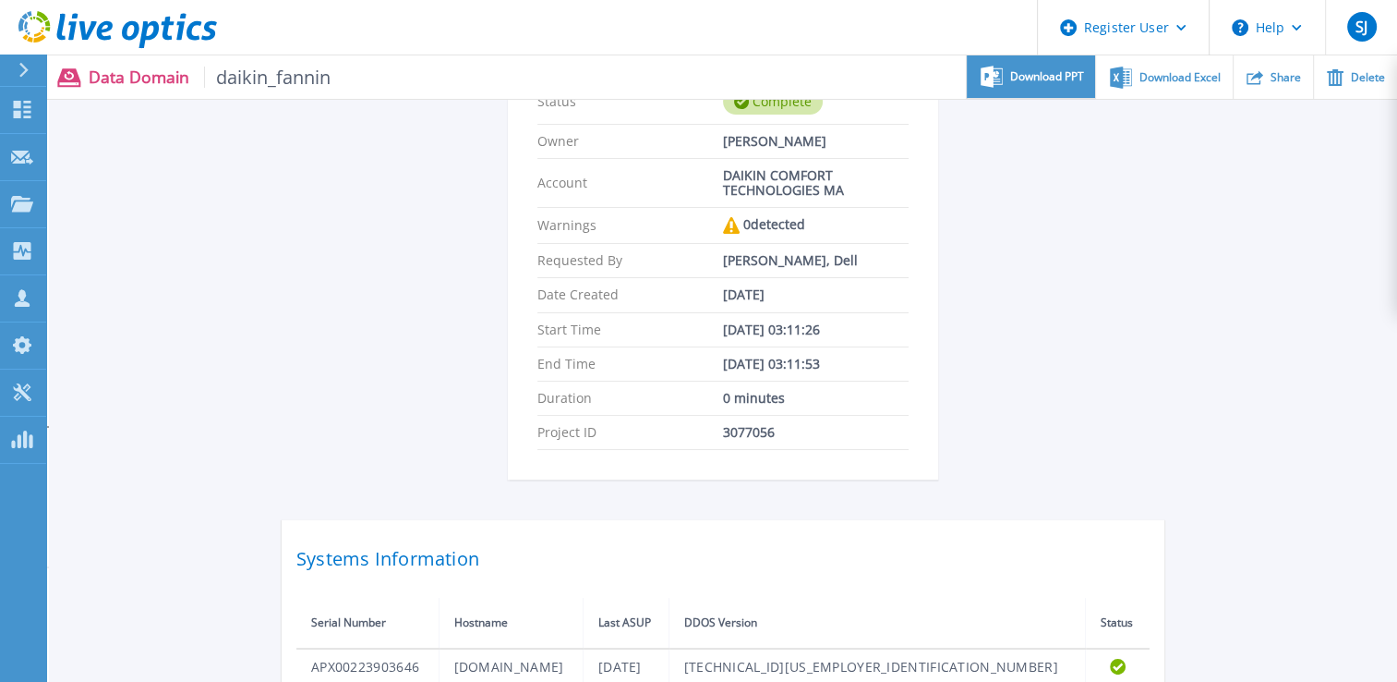
click at [1071, 94] on div "Download PPT" at bounding box center [1031, 76] width 128 height 43
